Goal: Find contact information: Find contact information

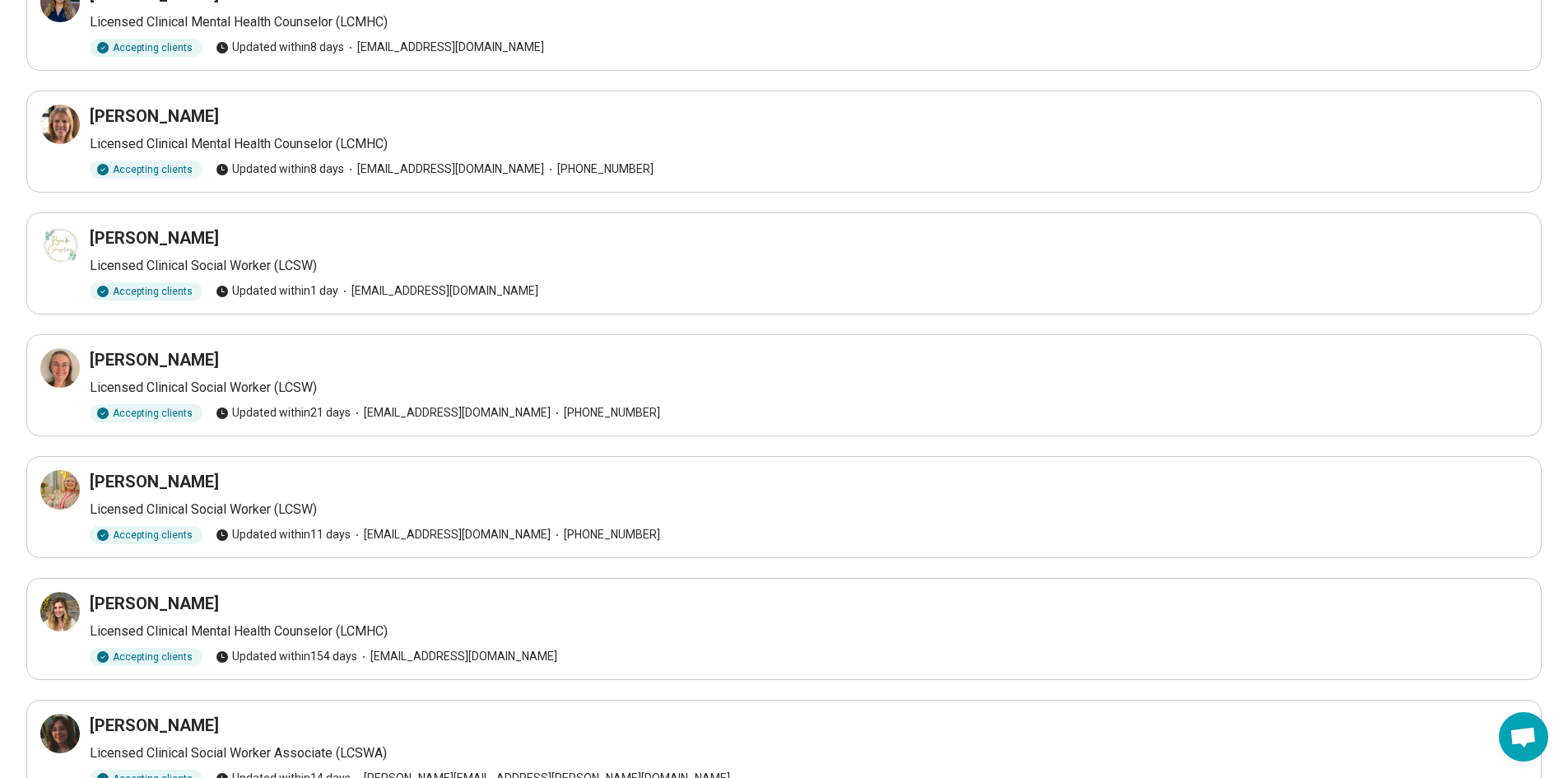
scroll to position [377, 0]
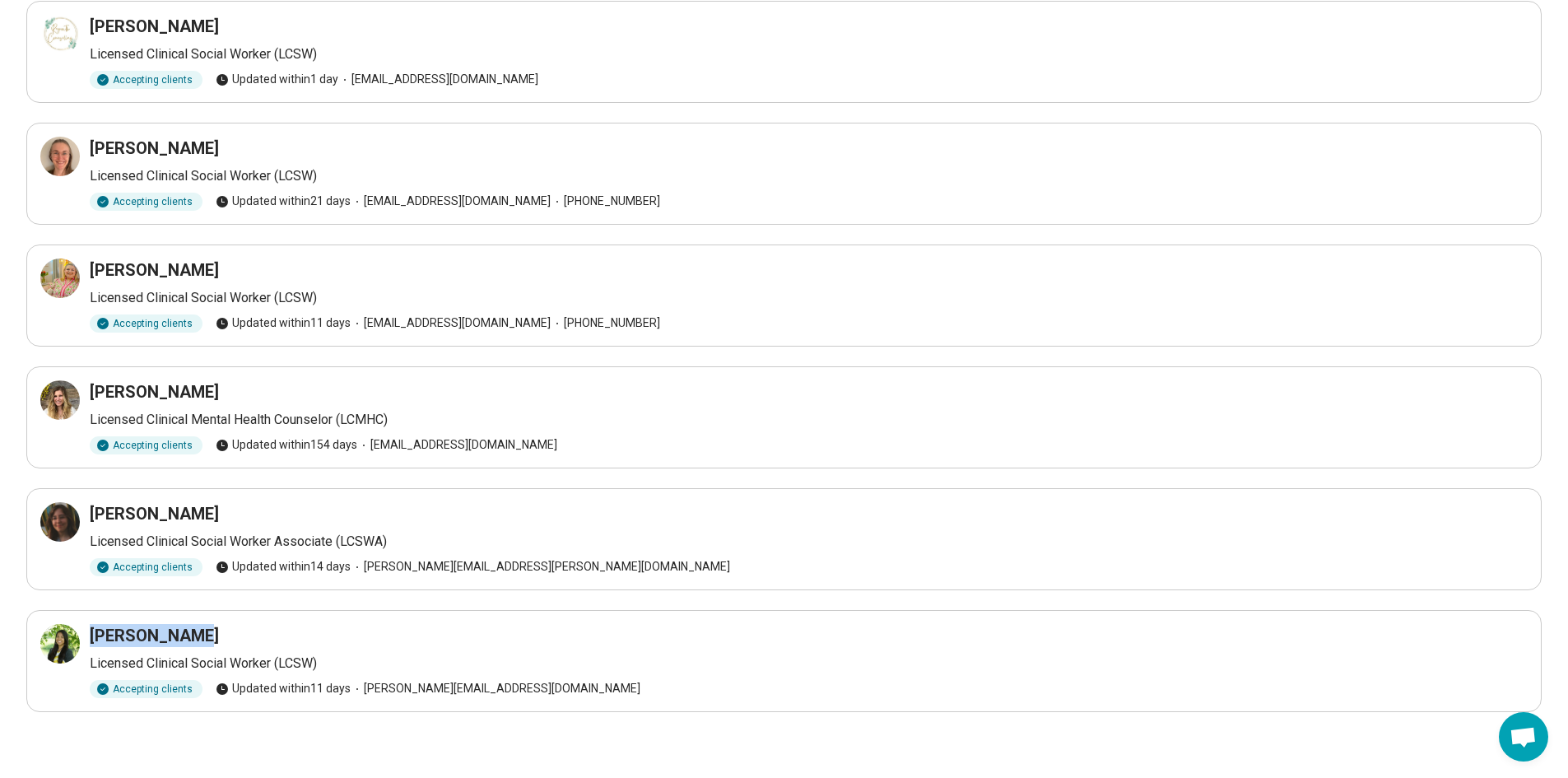
drag, startPoint x: 93, startPoint y: 631, endPoint x: 196, endPoint y: 626, distance: 103.1
click at [196, 626] on div "Evelyn Ponce" at bounding box center [808, 634] width 1437 height 23
copy h3 "Evelyn Ponce"
click at [53, 275] on icon at bounding box center [60, 277] width 15 height 15
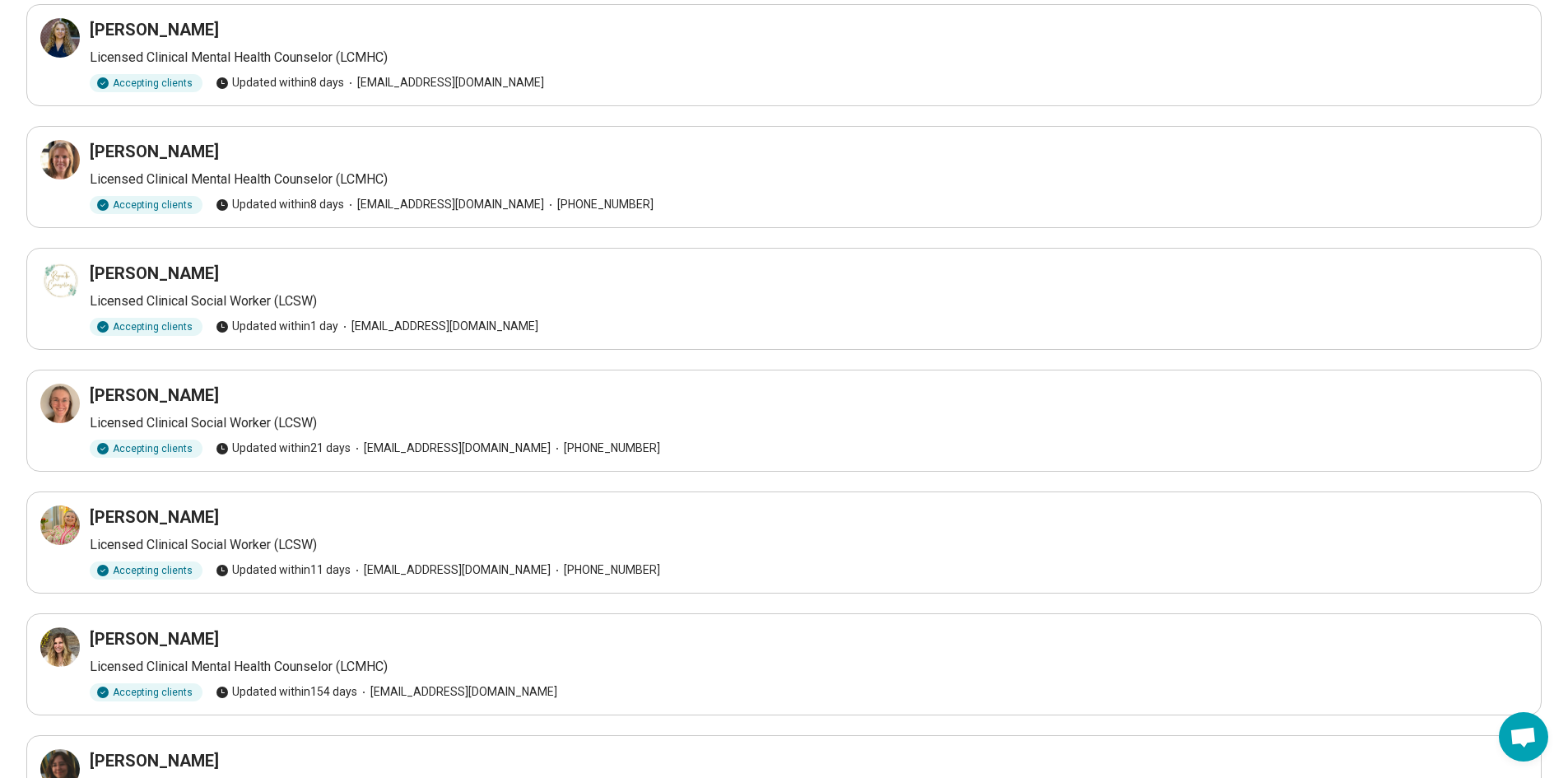
scroll to position [47, 0]
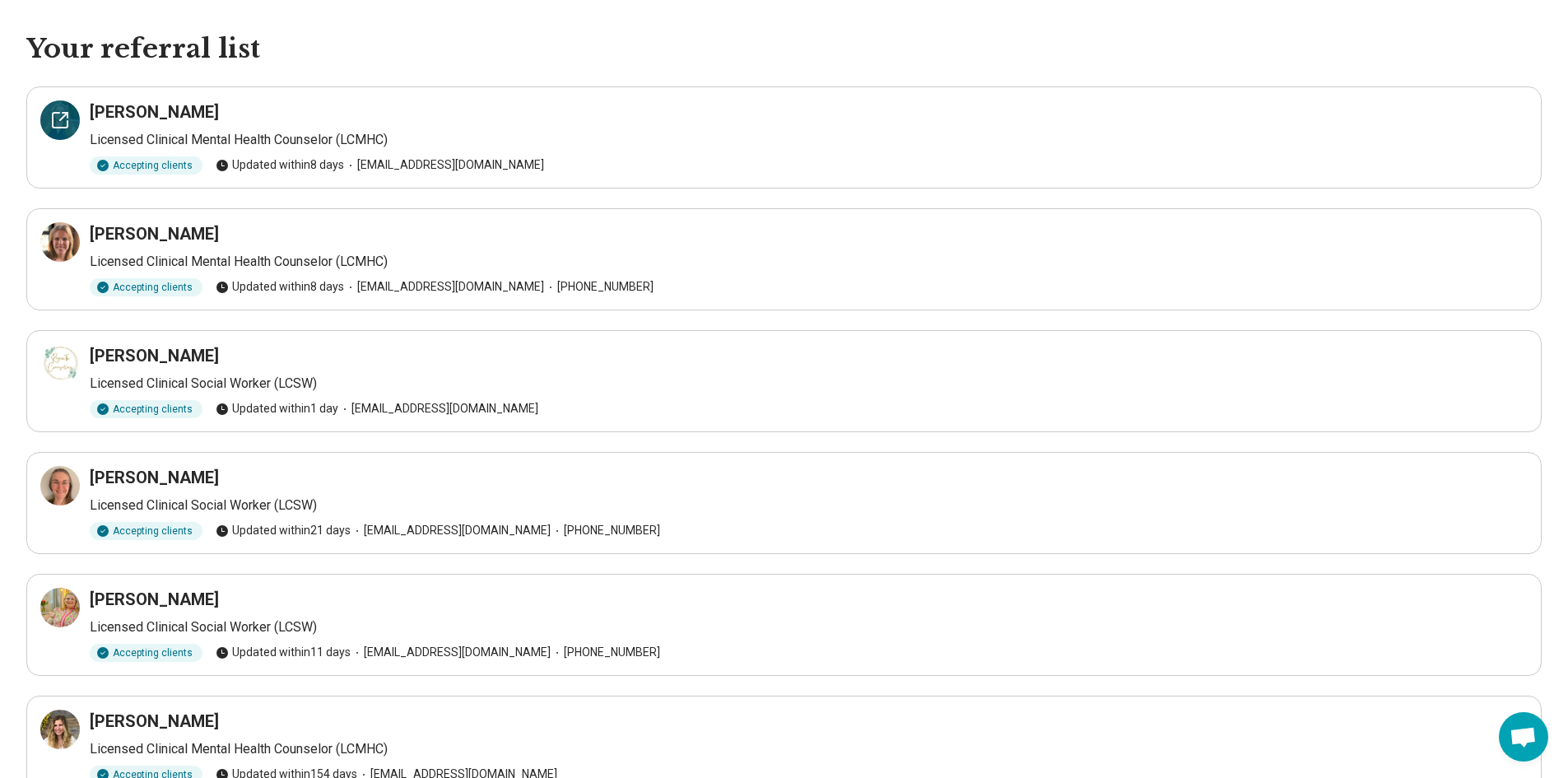
click at [63, 119] on icon at bounding box center [60, 120] width 20 height 20
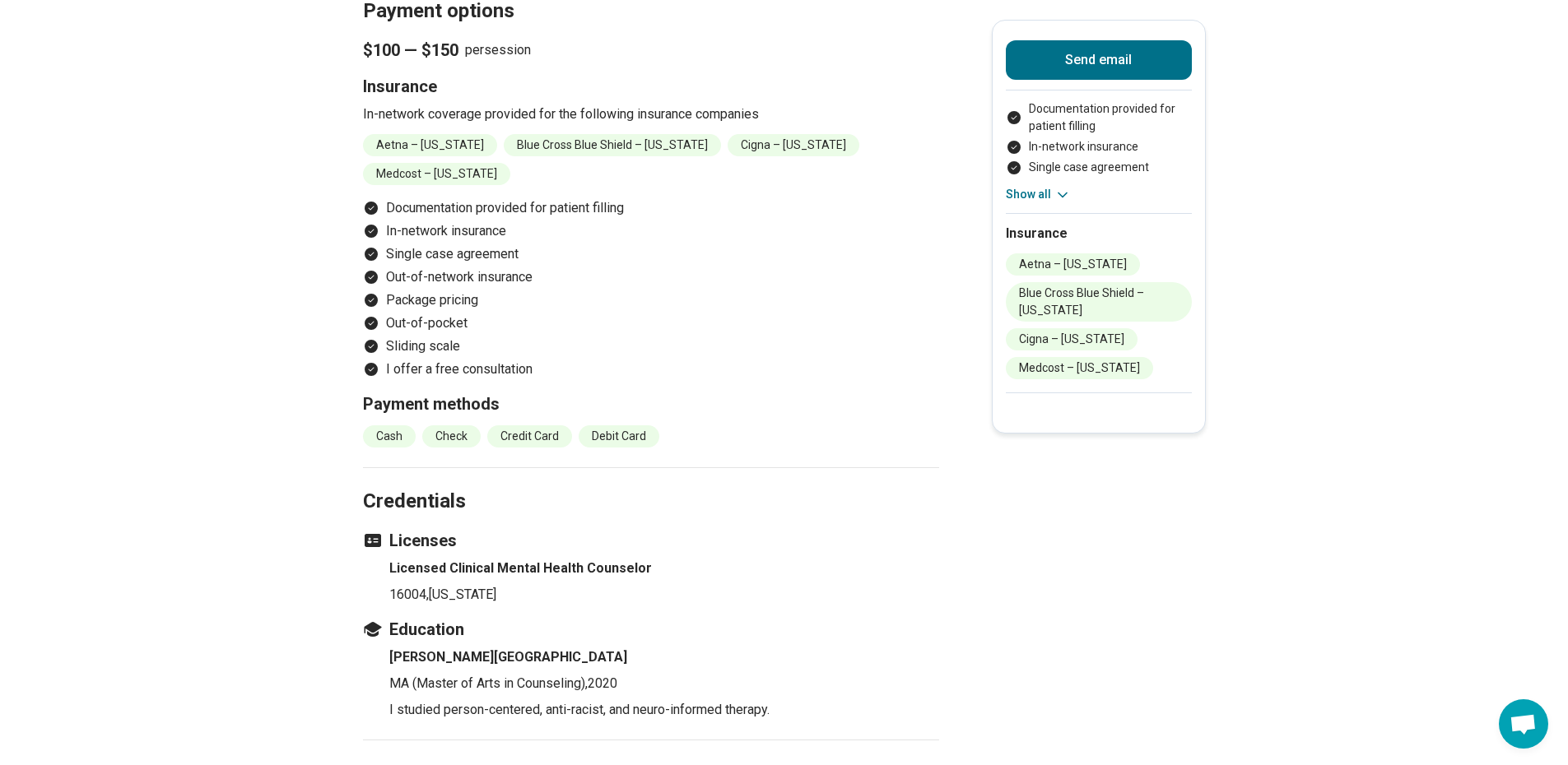
scroll to position [1729, 0]
